Goal: Task Accomplishment & Management: Complete application form

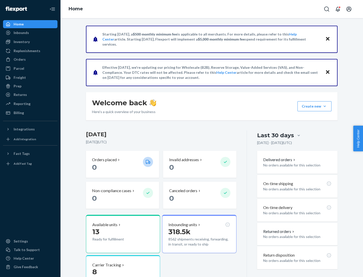
click at [324, 106] on button "Create new Create new inbound Create new order Create new product" at bounding box center [314, 106] width 34 height 10
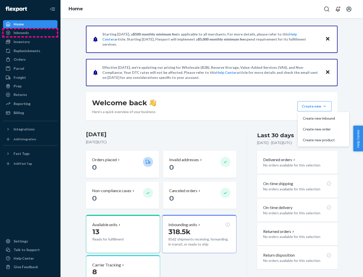
click at [30, 33] on div "Inbounds" at bounding box center [30, 32] width 53 height 7
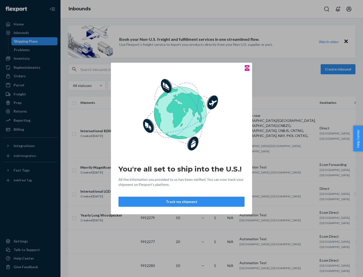
click at [247, 68] on icon "Close" at bounding box center [247, 68] width 2 height 2
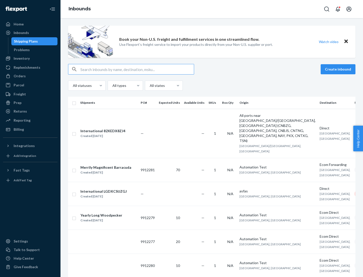
click at [339, 69] on button "Create inbound" at bounding box center [337, 69] width 35 height 10
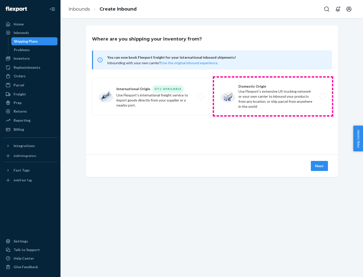
click at [273, 96] on label "Domestic Origin Use Flexport’s extensive US trucking network or your own carrie…" at bounding box center [273, 97] width 118 height 38
click at [322, 96] on input "Domestic Origin Use Flexport’s extensive US trucking network or your own carrie…" at bounding box center [323, 96] width 3 height 3
radio input "true"
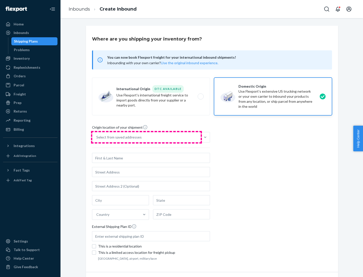
click at [146, 137] on div "Select from saved addresses" at bounding box center [146, 137] width 108 height 10
click at [97, 137] on input "Select from saved addresses" at bounding box center [96, 137] width 1 height 5
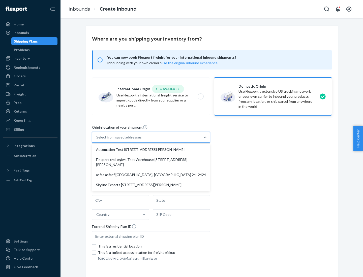
scroll to position [2, 0]
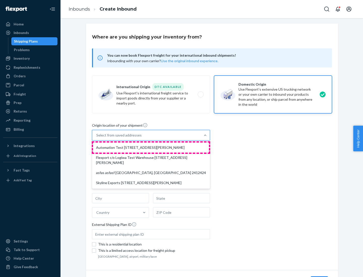
click at [151, 148] on div "Automation Test [STREET_ADDRESS][PERSON_NAME]" at bounding box center [151, 148] width 116 height 10
click at [97, 138] on input "option Automation Test [STREET_ADDRESS][PERSON_NAME] focused, 1 of 4. 4 results…" at bounding box center [96, 135] width 1 height 5
type input "Automation Test"
type input "9th Floor"
type input "[GEOGRAPHIC_DATA]"
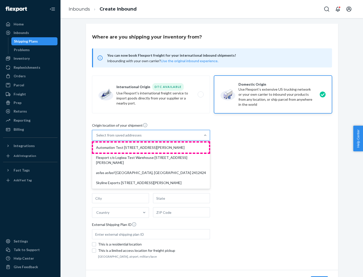
type input "CA"
type input "94104"
type input "[STREET_ADDRESS][PERSON_NAME]"
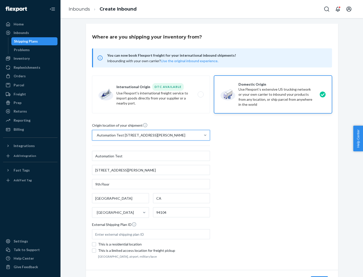
scroll to position [29, 0]
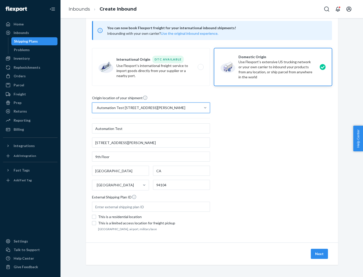
click at [319, 254] on button "Next" at bounding box center [319, 254] width 17 height 10
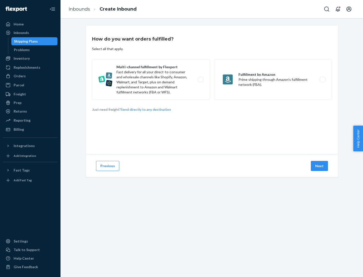
click at [151, 80] on label "Multi-channel fulfillment by Flexport Fast delivery for all your direct-to-cons…" at bounding box center [151, 79] width 118 height 40
click at [200, 80] on input "Multi-channel fulfillment by Flexport Fast delivery for all your direct-to-cons…" at bounding box center [201, 79] width 3 height 3
radio input "true"
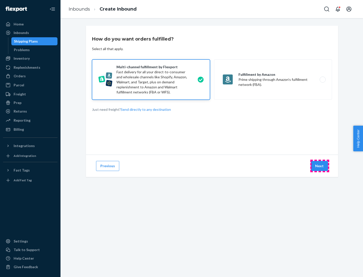
click at [319, 166] on button "Next" at bounding box center [319, 166] width 17 height 10
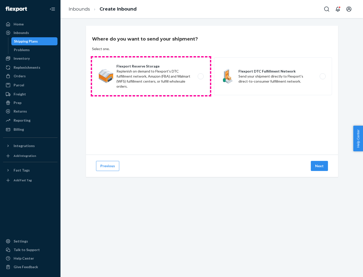
click at [151, 76] on label "Flexport Reserve Storage Replenish on demand to Flexport's DTC fulfillment netw…" at bounding box center [151, 76] width 118 height 38
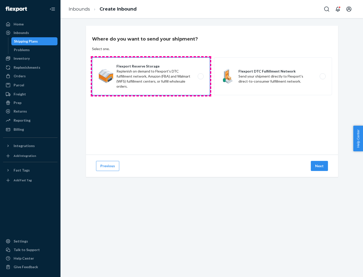
click at [200, 76] on input "Flexport Reserve Storage Replenish on demand to Flexport's DTC fulfillment netw…" at bounding box center [201, 76] width 3 height 3
radio input "true"
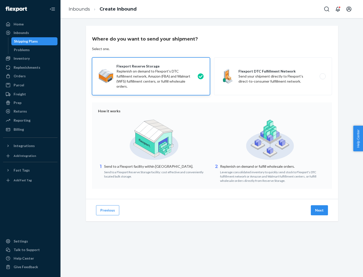
click at [319, 210] on button "Next" at bounding box center [319, 210] width 17 height 10
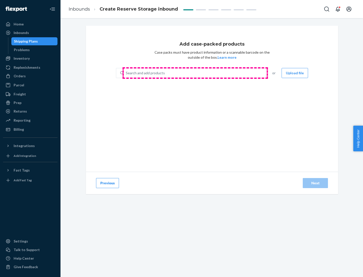
click at [195, 73] on div "Search and add products" at bounding box center [195, 73] width 142 height 9
click at [126, 73] on input "Search and add products" at bounding box center [126, 73] width 1 height 5
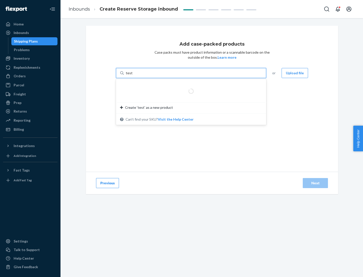
type input "test-syn"
click at [189, 85] on div "test - syn - test" at bounding box center [189, 85] width 138 height 5
click at [139, 76] on input "test-syn" at bounding box center [132, 73] width 13 height 5
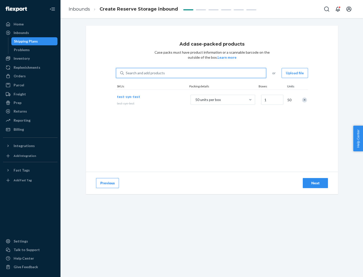
click at [315, 183] on div "Next" at bounding box center [315, 183] width 17 height 5
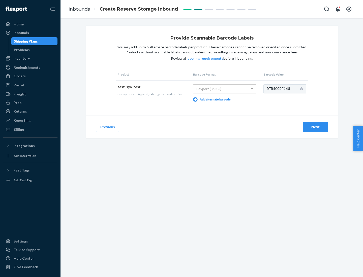
click at [315, 127] on div "Next" at bounding box center [315, 126] width 17 height 5
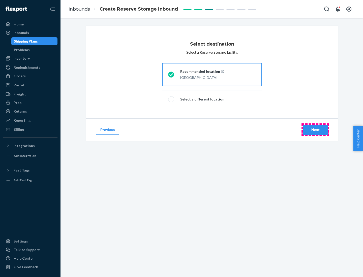
click at [315, 130] on div "Next" at bounding box center [315, 129] width 17 height 5
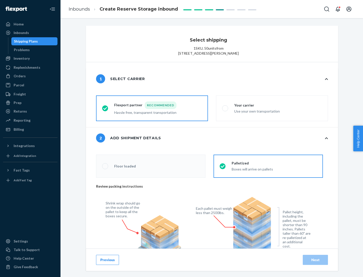
radio input "false"
type input "1"
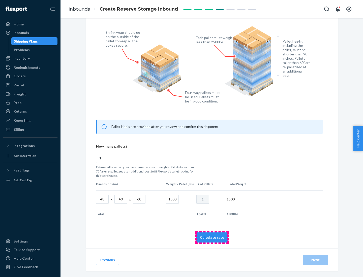
click at [212, 237] on button "Calculate rate" at bounding box center [211, 238] width 33 height 10
radio input "false"
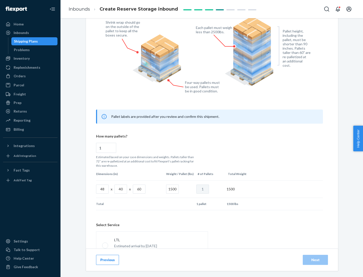
scroll to position [223, 0]
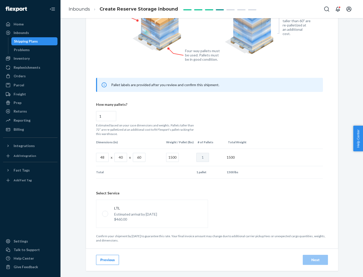
click at [152, 214] on p "Estimated arrival by [DATE]" at bounding box center [135, 214] width 43 height 5
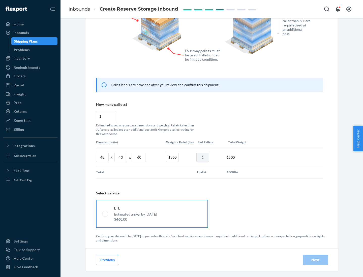
click at [105, 214] on input "LTL Estimated arrival by [DATE] $460.00" at bounding box center [103, 213] width 3 height 3
radio input "true"
radio input "false"
click at [315, 260] on div "Next" at bounding box center [315, 259] width 17 height 5
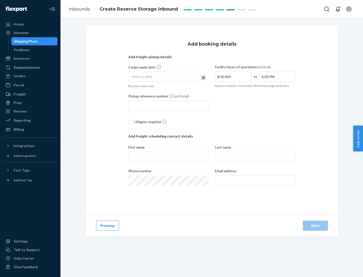
click at [163, 77] on div "Select a date" at bounding box center [163, 77] width 70 height 10
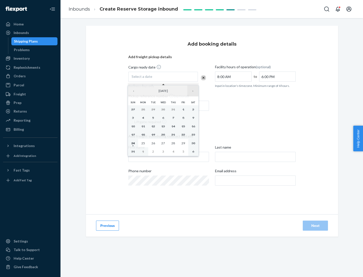
click at [193, 91] on button "›" at bounding box center [192, 90] width 11 height 11
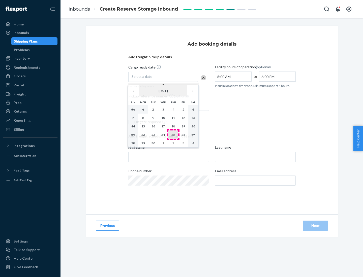
click at [173, 135] on abbr "25" at bounding box center [173, 135] width 4 height 4
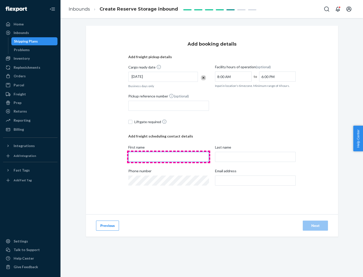
click at [169, 157] on input "First name" at bounding box center [168, 157] width 81 height 10
type input "[PERSON_NAME]"
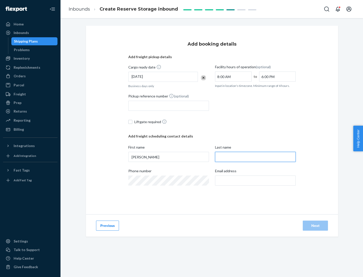
click at [255, 157] on input "Last name" at bounding box center [255, 157] width 81 height 10
type input "Doe"
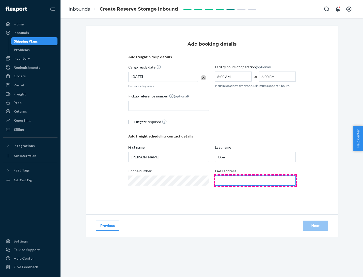
click at [255, 181] on input "Email address" at bounding box center [255, 181] width 81 height 10
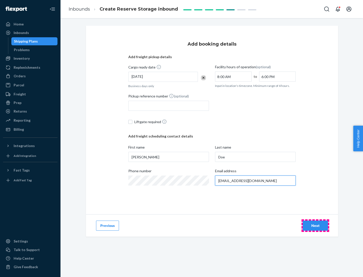
type input "[EMAIL_ADDRESS][DOMAIN_NAME]"
click at [315, 226] on div "Next" at bounding box center [315, 225] width 17 height 5
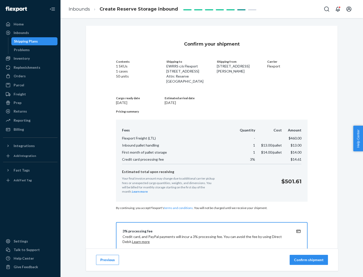
scroll to position [73, 0]
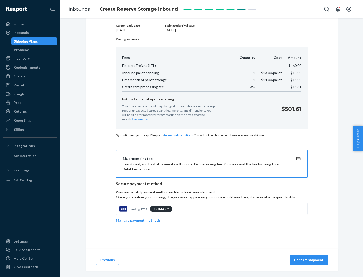
click at [309, 260] on p "Confirm shipment" at bounding box center [309, 259] width 30 height 5
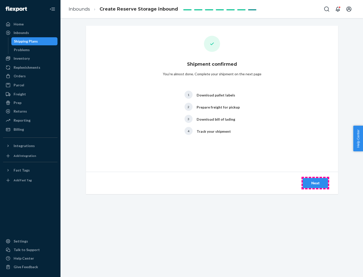
click at [315, 183] on div "Next" at bounding box center [315, 183] width 17 height 5
